Goal: Task Accomplishment & Management: Manage account settings

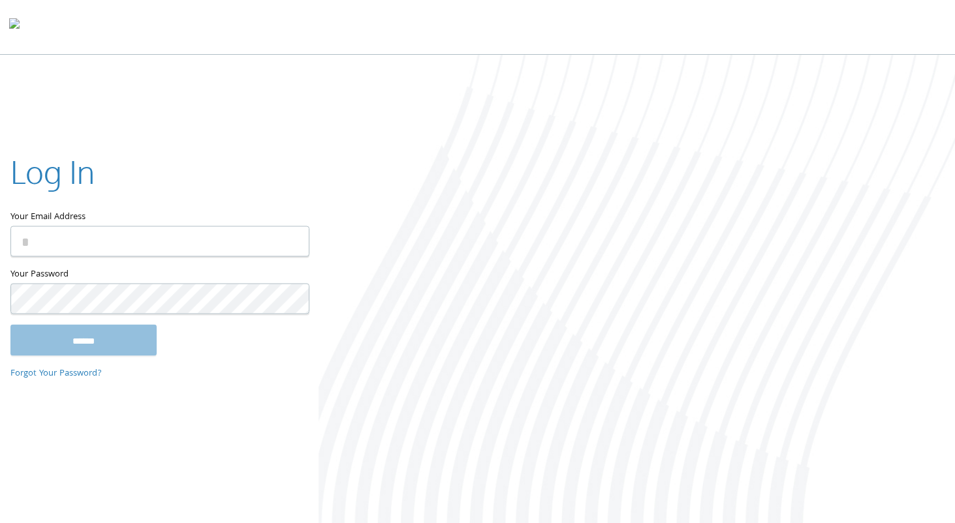
type input "**********"
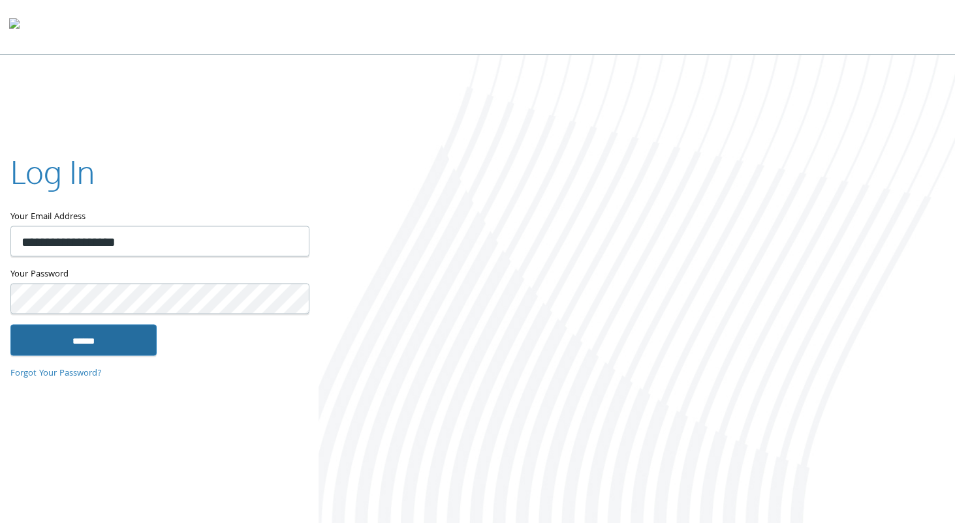
click at [95, 342] on input "******" at bounding box center [83, 340] width 146 height 31
type input "**********"
click at [119, 338] on input "******" at bounding box center [83, 340] width 146 height 31
